Goal: Navigation & Orientation: Find specific page/section

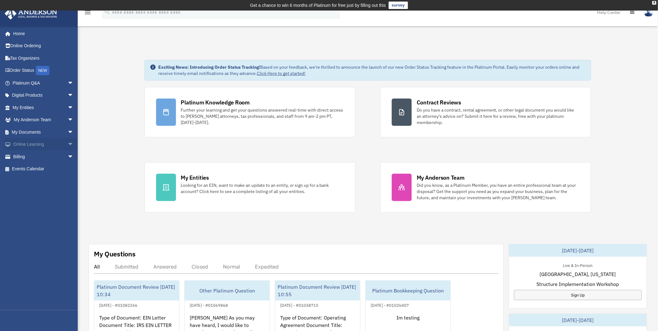
click at [67, 142] on span "arrow_drop_down" at bounding box center [73, 144] width 12 height 13
click at [32, 156] on link "Courses" at bounding box center [46, 156] width 74 height 12
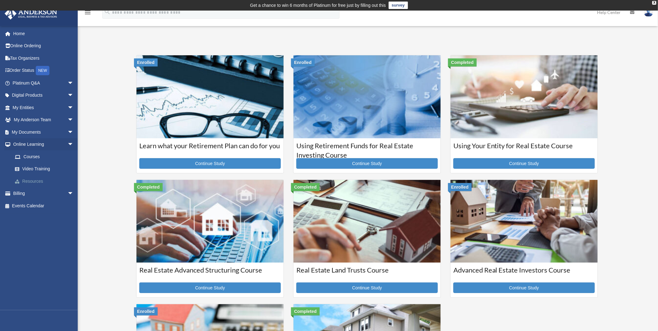
click at [28, 179] on link "Resources" at bounding box center [46, 181] width 74 height 12
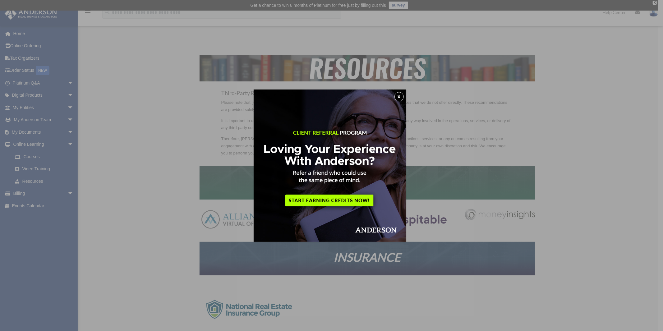
click at [397, 95] on button "x" at bounding box center [399, 96] width 9 height 9
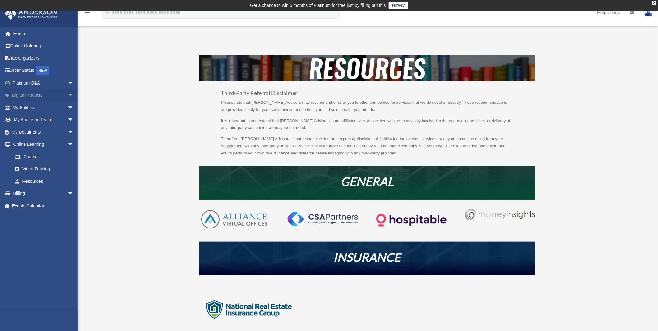
click at [67, 93] on span "arrow_drop_down" at bounding box center [73, 95] width 12 height 13
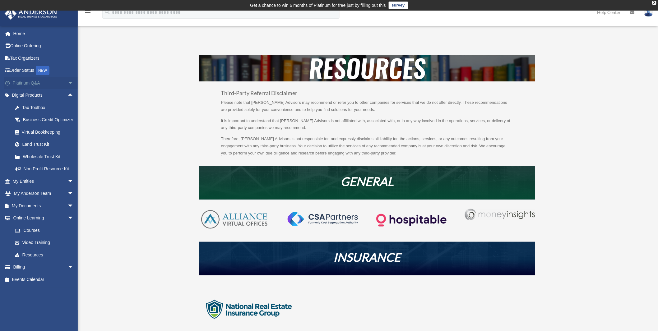
click at [67, 80] on span "arrow_drop_down" at bounding box center [73, 83] width 12 height 13
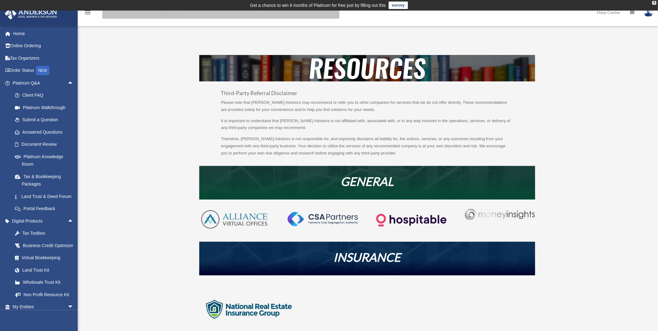
click at [184, 16] on input "search" at bounding box center [220, 12] width 237 height 12
type input "**********"
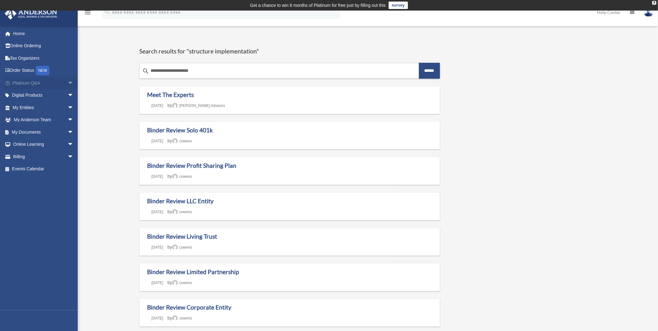
click at [67, 80] on span "arrow_drop_down" at bounding box center [73, 83] width 12 height 13
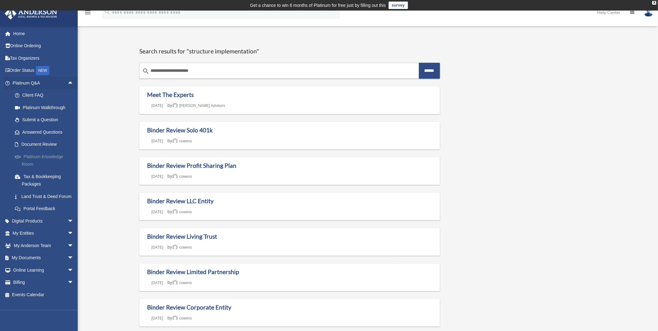
click at [45, 155] on link "Platinum Knowledge Room" at bounding box center [46, 160] width 74 height 20
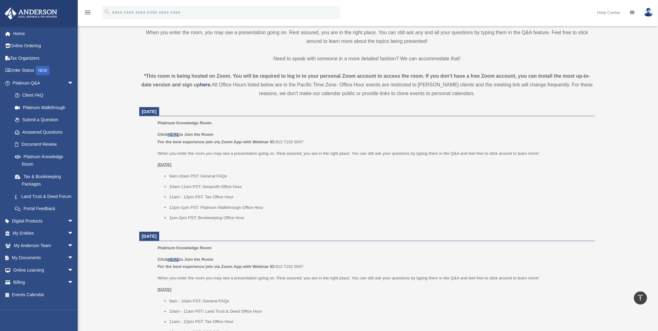
scroll to position [173, 0]
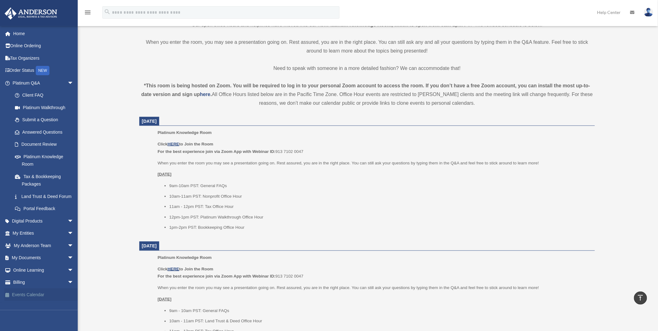
click at [25, 301] on link "Events Calendar" at bounding box center [43, 295] width 79 height 12
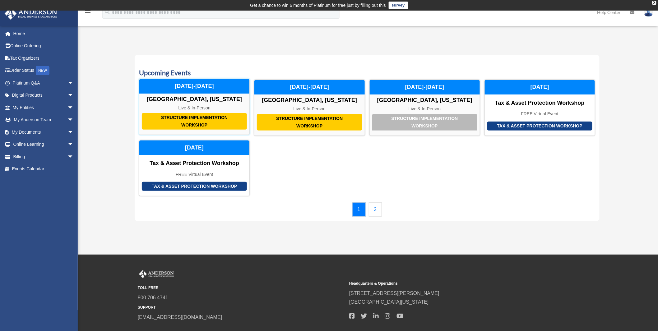
click at [191, 121] on div "Structure Implementation Workshop" at bounding box center [194, 121] width 105 height 16
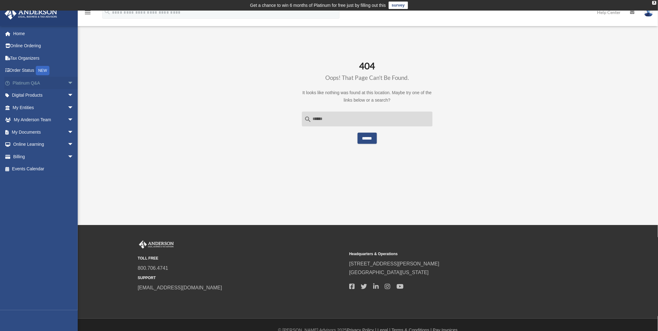
click at [67, 81] on span "arrow_drop_down" at bounding box center [73, 83] width 12 height 13
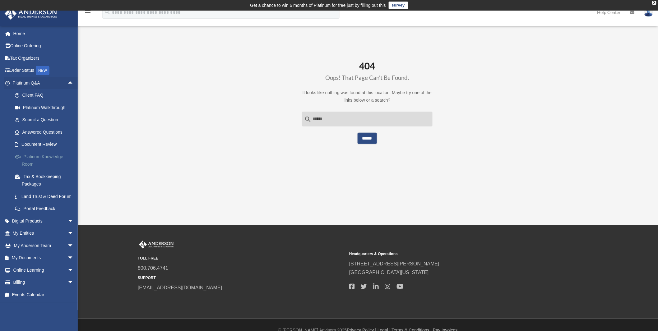
click at [44, 155] on link "Platinum Knowledge Room" at bounding box center [46, 160] width 74 height 20
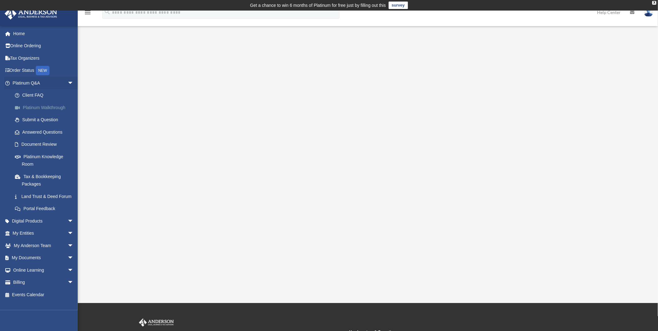
click at [44, 105] on link "Platinum Walkthrough" at bounding box center [46, 107] width 74 height 12
click at [44, 107] on link "Platinum Walkthrough" at bounding box center [46, 107] width 74 height 12
click at [41, 155] on link "Platinum Knowledge Room" at bounding box center [46, 160] width 74 height 20
